Goal: Book appointment/travel/reservation

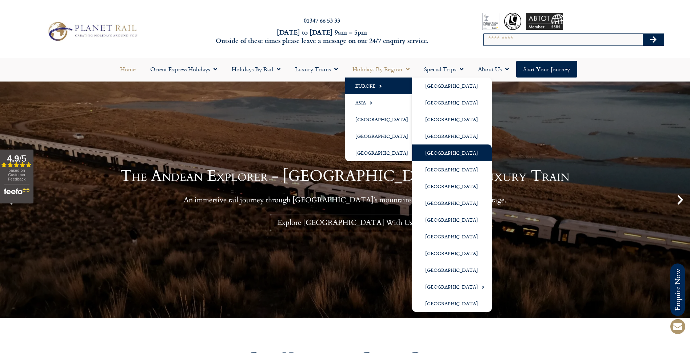
click at [441, 148] on link "[GEOGRAPHIC_DATA]" at bounding box center [452, 152] width 80 height 17
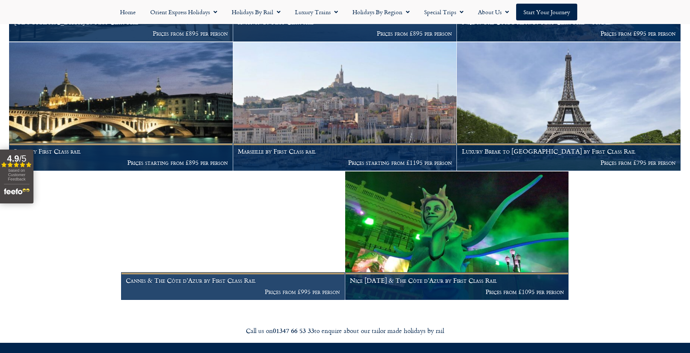
scroll to position [1012, 0]
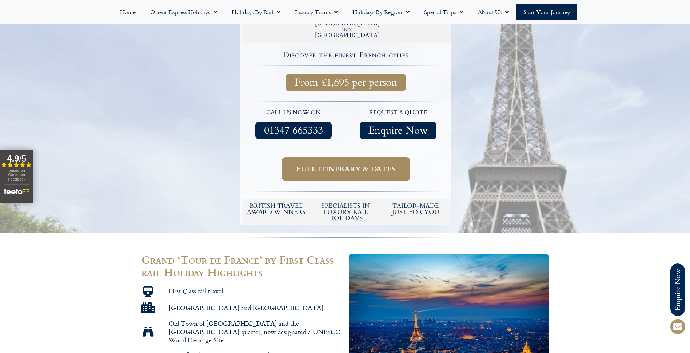
scroll to position [234, 0]
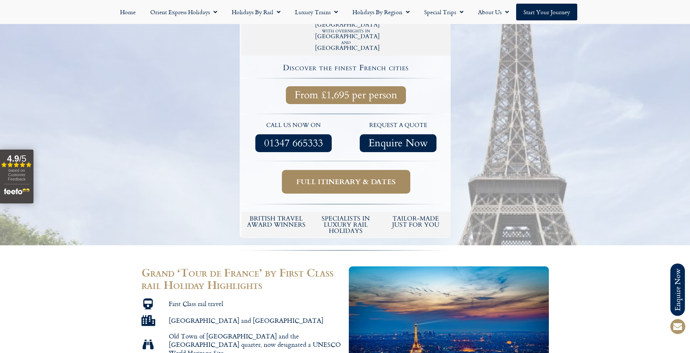
click at [374, 177] on span "Full itinerary & dates" at bounding box center [345, 181] width 99 height 9
click at [355, 177] on span "Full itinerary & dates" at bounding box center [345, 181] width 99 height 9
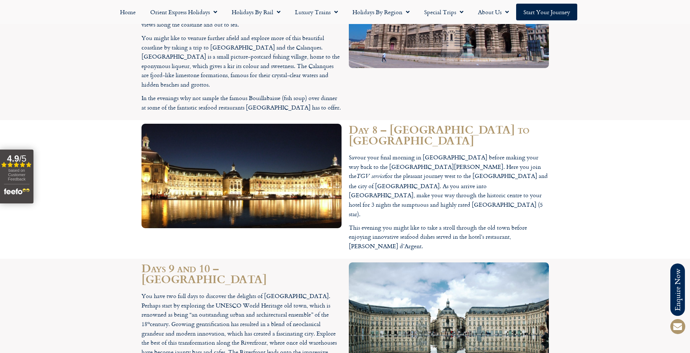
scroll to position [1734, 0]
